Goal: Information Seeking & Learning: Learn about a topic

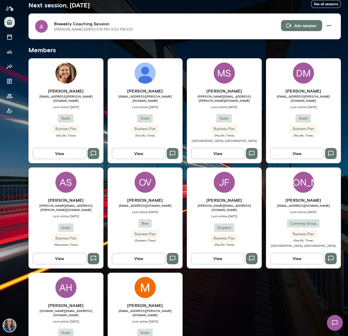
scroll to position [127, 0]
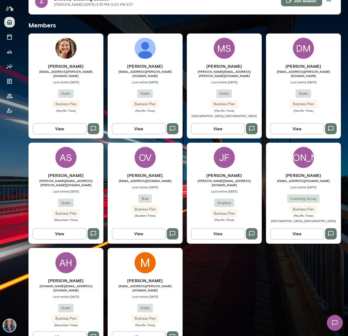
click at [229, 151] on div "JF" at bounding box center [224, 157] width 21 height 21
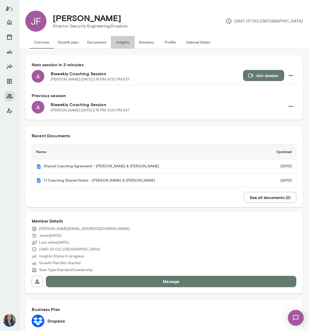
click at [122, 44] on button "Insights" at bounding box center [123, 42] width 24 height 13
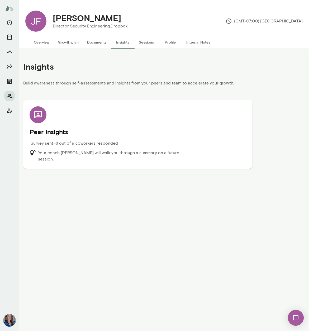
click at [52, 132] on h5 "Peer Insights" at bounding box center [138, 131] width 216 height 8
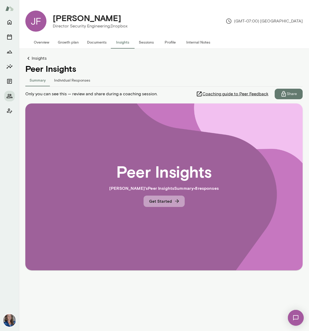
click at [161, 202] on button "Get Started" at bounding box center [163, 200] width 41 height 11
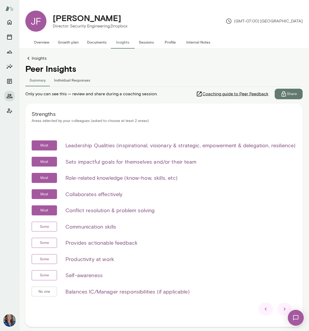
click at [31, 59] on icon at bounding box center [28, 58] width 6 height 6
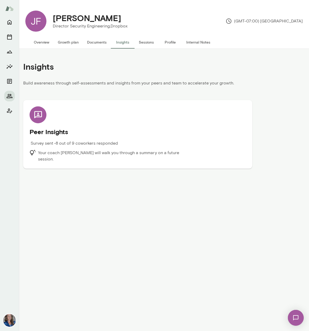
click at [70, 136] on div "Peer Insights Survey sent • 8 out of 9 coworkers responded Your coach [PERSON_N…" at bounding box center [138, 134] width 216 height 56
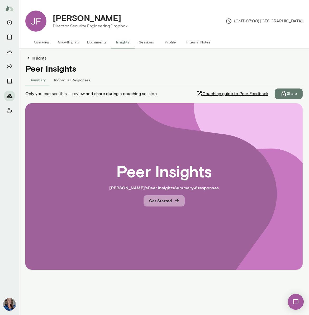
click at [162, 200] on button "Get Started" at bounding box center [163, 200] width 41 height 11
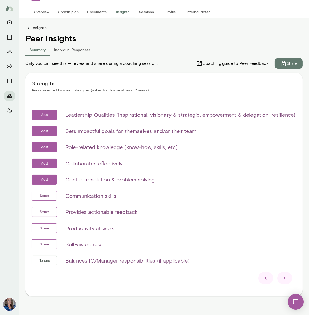
scroll to position [36, 0]
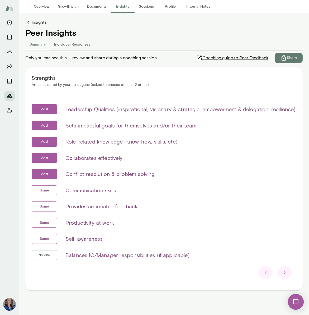
click at [283, 270] on icon at bounding box center [284, 273] width 6 height 6
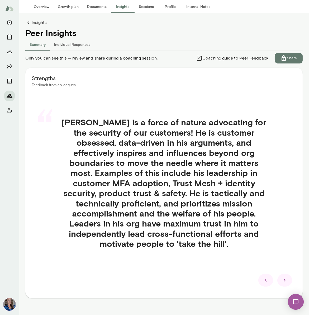
click at [282, 277] on icon at bounding box center [284, 280] width 6 height 6
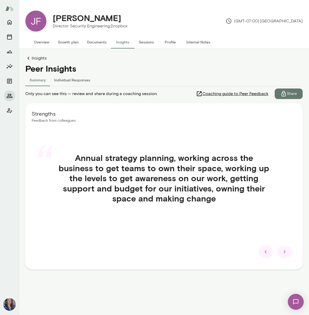
click at [283, 252] on icon at bounding box center [284, 252] width 6 height 6
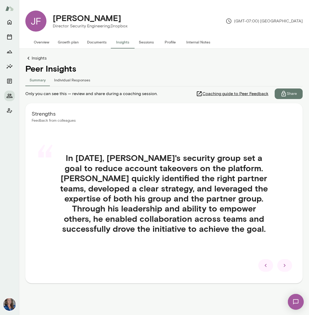
click at [284, 264] on icon at bounding box center [284, 266] width 6 height 6
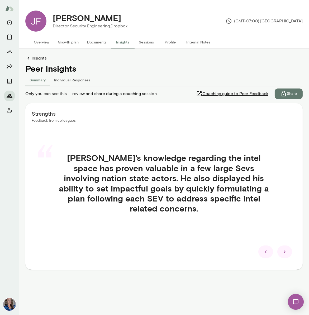
click at [282, 253] on icon at bounding box center [284, 252] width 6 height 6
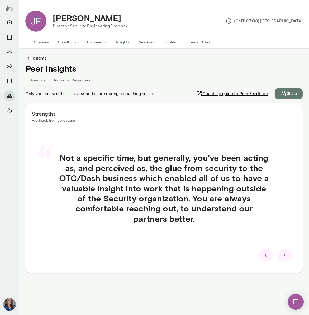
click at [285, 254] on icon at bounding box center [284, 255] width 6 height 6
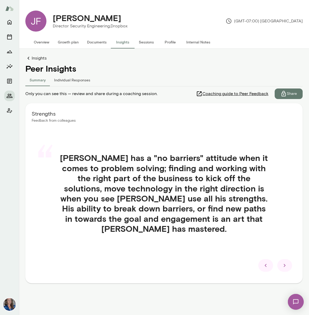
click at [284, 264] on icon at bounding box center [284, 265] width 2 height 3
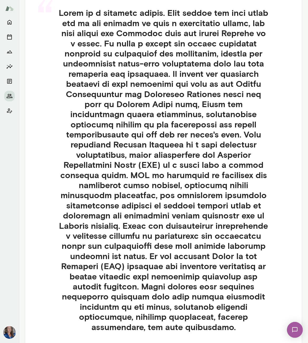
scroll to position [201, 0]
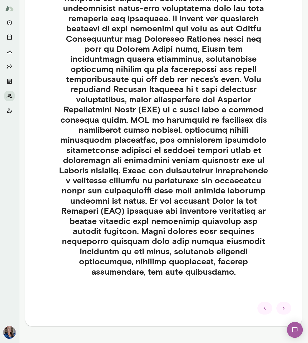
click at [287, 302] on div at bounding box center [284, 308] width 15 height 13
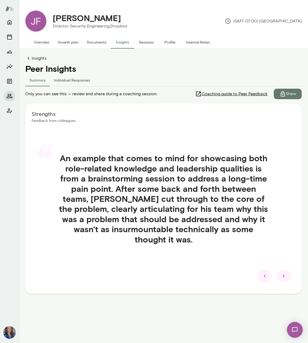
click at [282, 276] on icon at bounding box center [284, 276] width 6 height 6
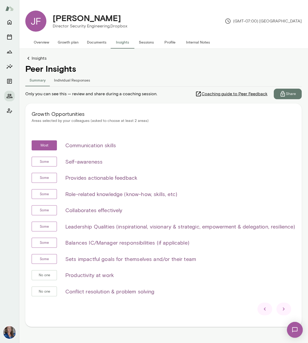
click at [282, 306] on icon at bounding box center [284, 309] width 6 height 6
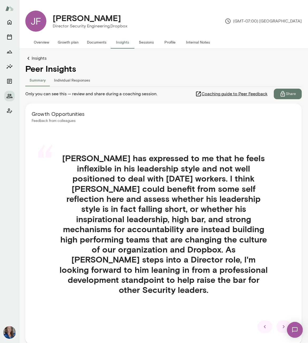
scroll to position [8, 0]
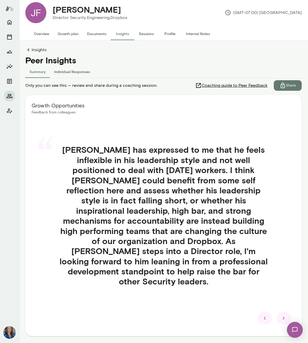
click at [283, 316] on icon at bounding box center [284, 317] width 2 height 3
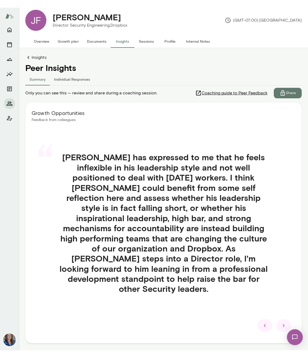
scroll to position [0, 0]
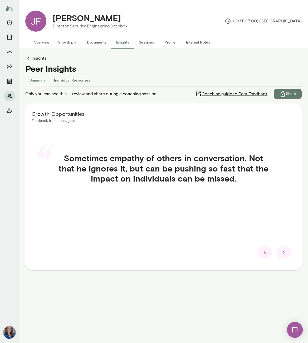
click at [139, 144] on div "“ Sometimes empathy of others in conversation. Not that he ignores it, but can …" at bounding box center [164, 174] width 264 height 68
click at [285, 253] on icon at bounding box center [284, 252] width 6 height 6
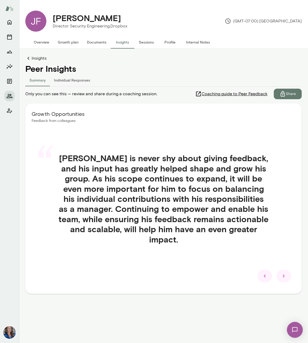
click at [283, 274] on icon at bounding box center [284, 276] width 6 height 6
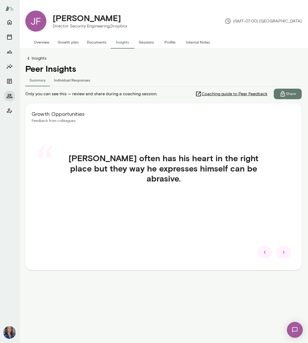
click at [283, 252] on icon at bounding box center [284, 252] width 6 height 6
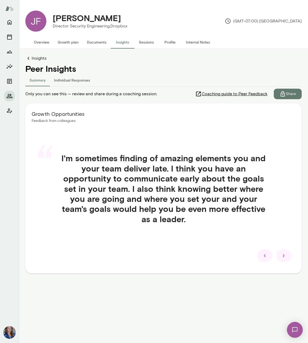
click at [126, 216] on h4 "I'm sometimes finding of amazing elements you and your team deliver late. I thi…" at bounding box center [164, 188] width 236 height 71
drag, startPoint x: 287, startPoint y: 254, endPoint x: 258, endPoint y: 254, distance: 29.3
click at [287, 254] on div at bounding box center [284, 255] width 15 height 13
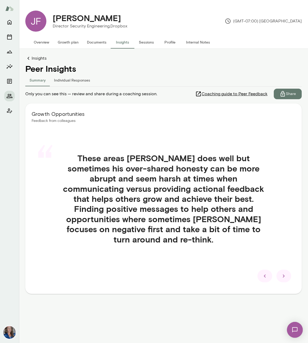
click at [179, 181] on h4 "These areas [PERSON_NAME] does well but sometimes his over-shared honesty can b…" at bounding box center [164, 198] width 236 height 91
click at [284, 274] on icon at bounding box center [284, 275] width 2 height 3
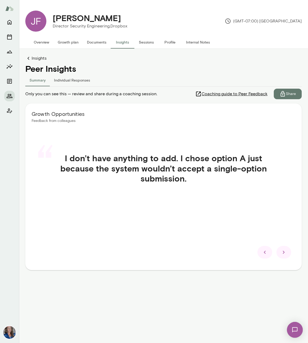
click at [156, 205] on div "“ I don’t have anything to add. I chose option A just because the system wouldn…" at bounding box center [164, 174] width 264 height 68
click at [284, 250] on icon at bounding box center [284, 252] width 6 height 6
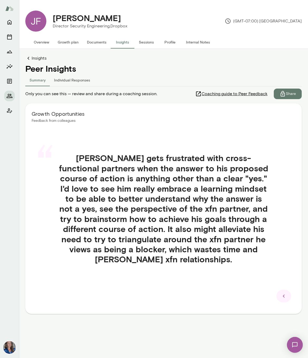
click at [292, 94] on p "Share" at bounding box center [291, 93] width 10 height 5
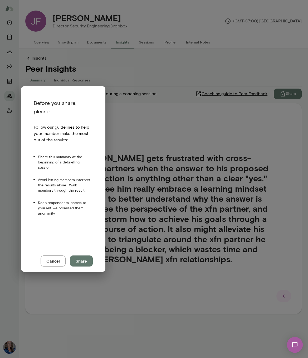
click at [84, 259] on button "Share" at bounding box center [81, 260] width 23 height 11
